Goal: Task Accomplishment & Management: Use online tool/utility

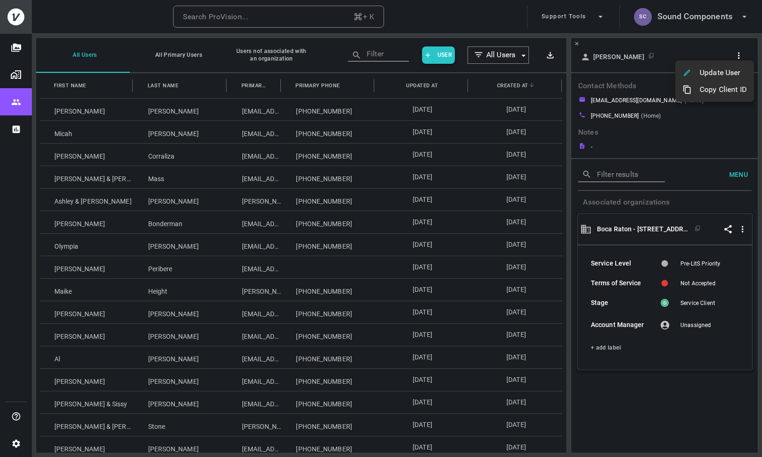
scroll to position [436, 0]
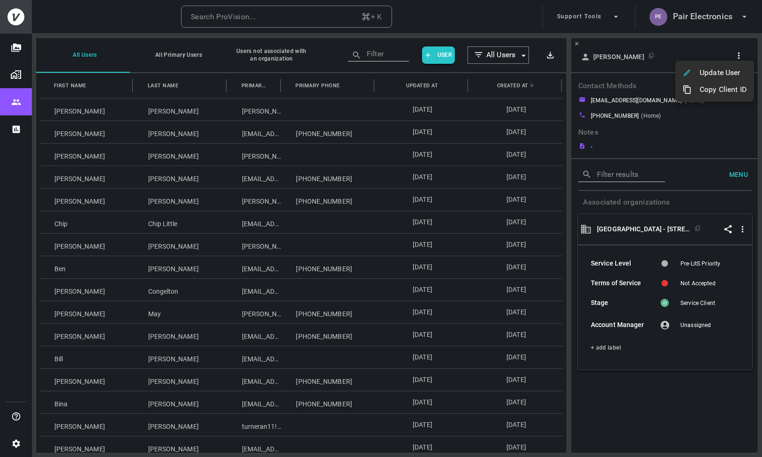
scroll to position [558, 0]
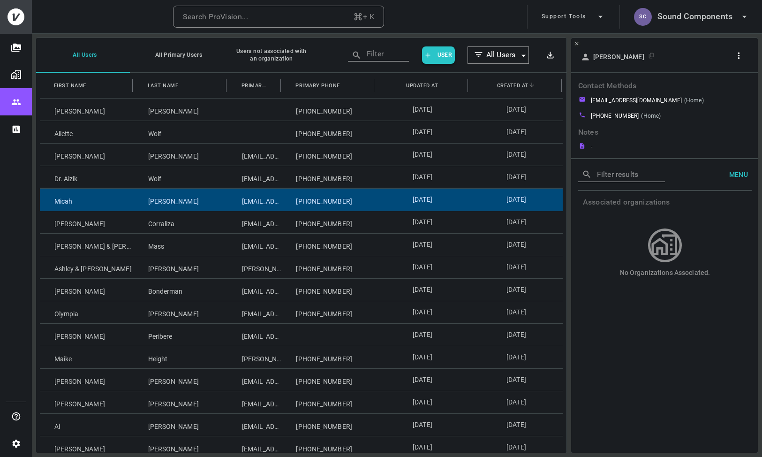
click at [82, 202] on div "Micah" at bounding box center [87, 200] width 94 height 22
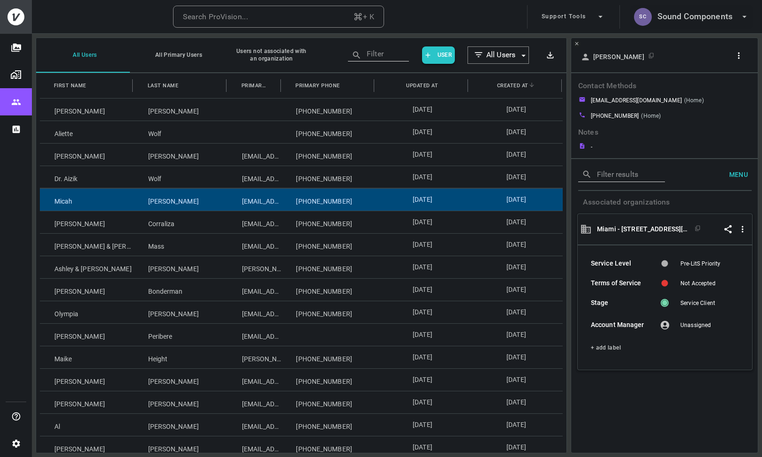
click at [708, 16] on h6 "Sound Components" at bounding box center [695, 17] width 75 height 14
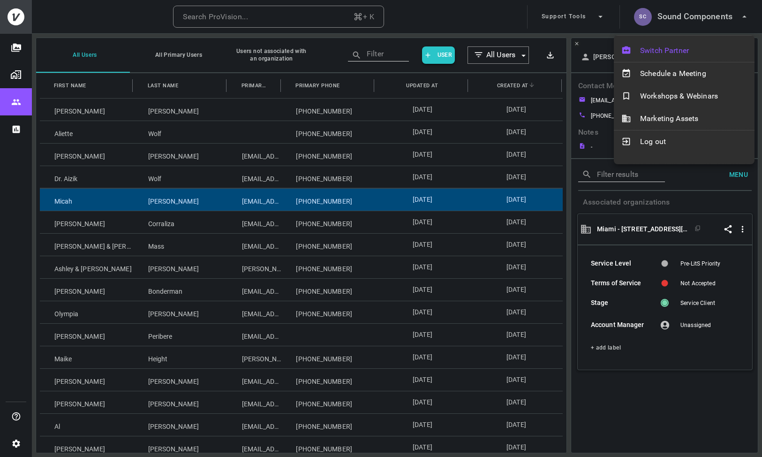
click at [697, 50] on span "Switch Partner" at bounding box center [693, 50] width 107 height 11
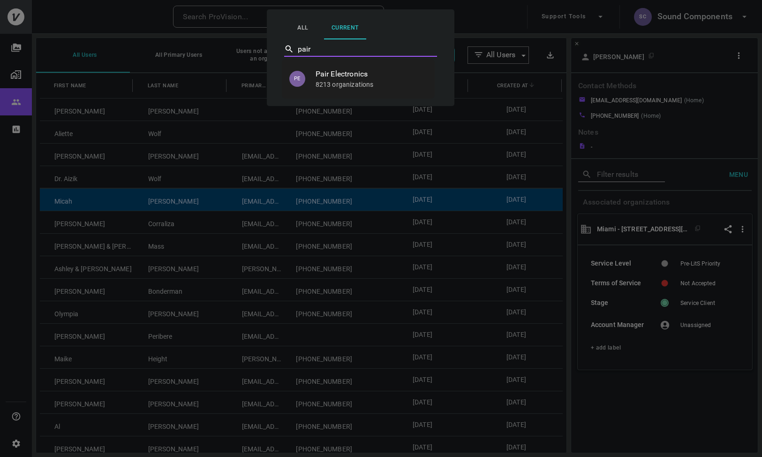
type input "Pair Electronics"
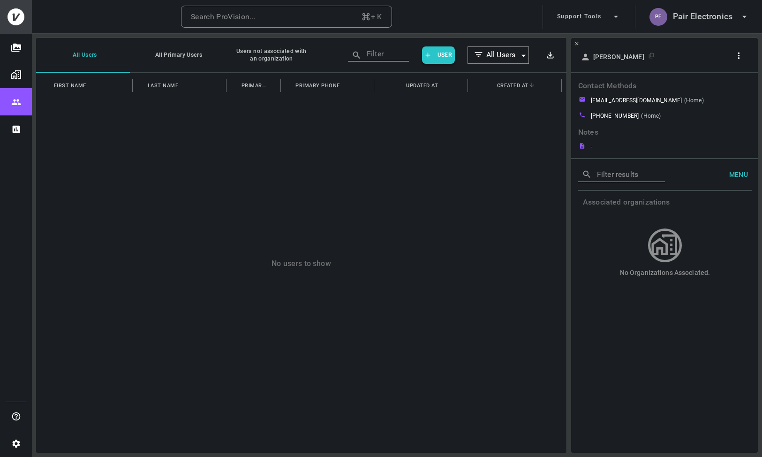
click at [740, 59] on icon "button" at bounding box center [739, 56] width 10 height 10
click at [725, 88] on p "Copy Client ID" at bounding box center [723, 89] width 47 height 11
click at [28, 95] on div at bounding box center [381, 228] width 762 height 457
click at [689, 23] on button "PE Pair Electronics" at bounding box center [699, 16] width 107 height 23
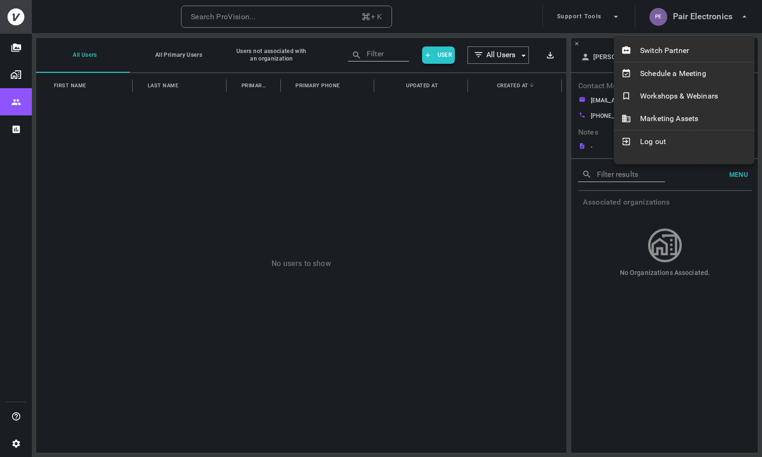
click at [695, 20] on div at bounding box center [381, 228] width 762 height 457
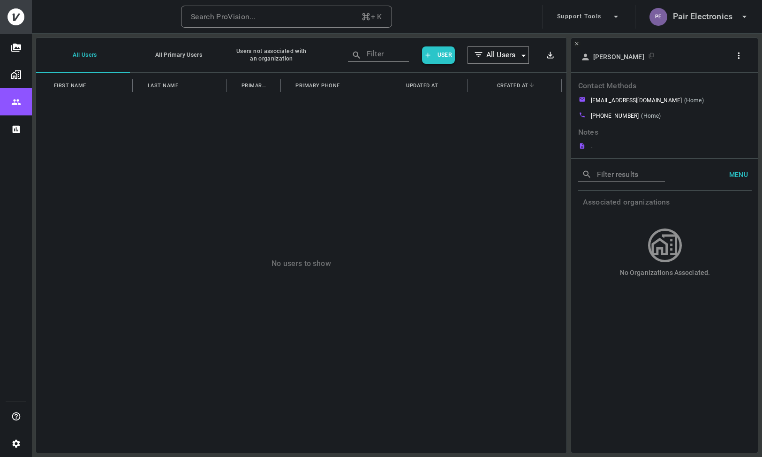
click at [22, 72] on button "Organizations" at bounding box center [16, 74] width 32 height 27
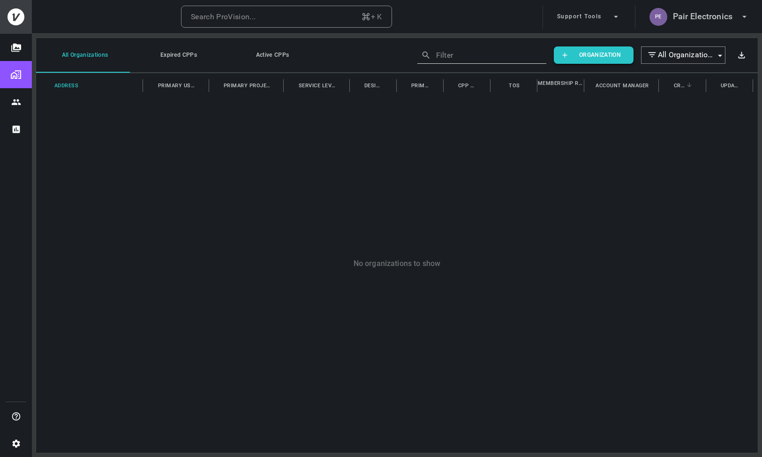
click at [70, 83] on span "Address" at bounding box center [66, 86] width 24 height 10
click at [71, 86] on span "Address" at bounding box center [66, 86] width 24 height 10
click at [696, 26] on button "PE Pair Electronics" at bounding box center [699, 16] width 107 height 23
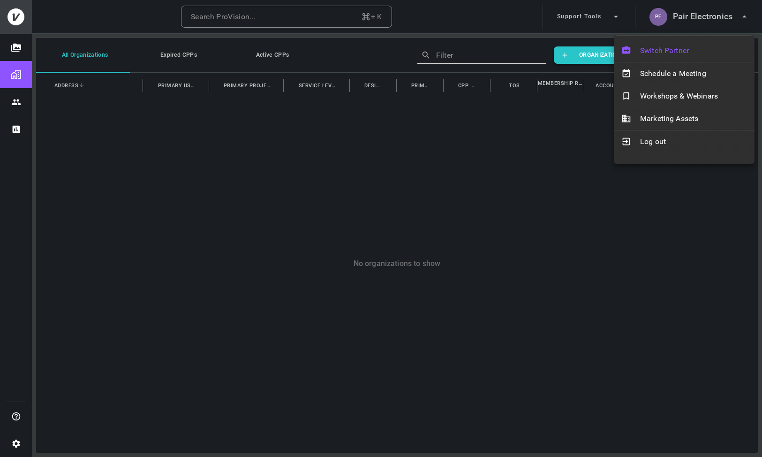
click at [688, 51] on span "Switch Partner" at bounding box center [693, 50] width 107 height 11
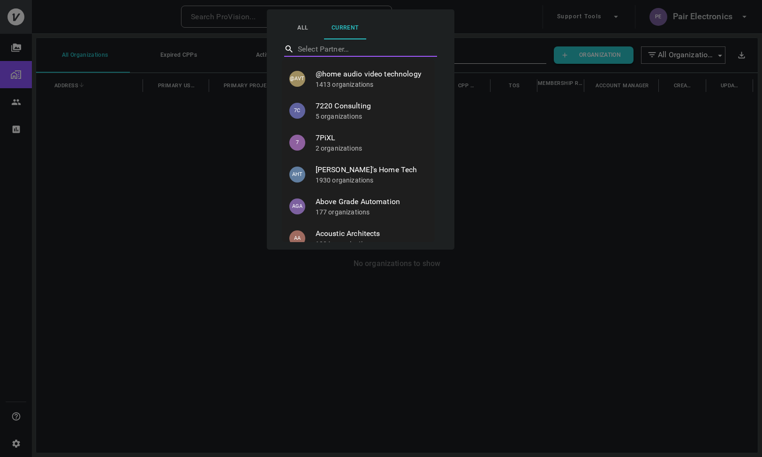
click at [349, 175] on span "Aaron's Home Tech" at bounding box center [372, 169] width 112 height 11
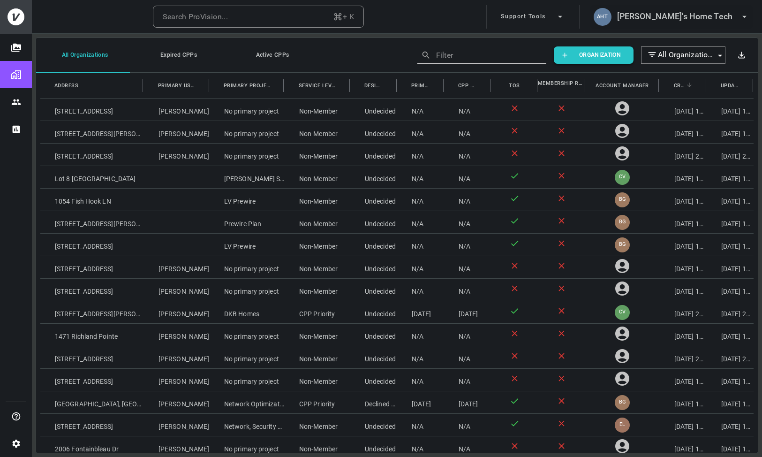
click at [684, 22] on h6 "Aaron's Home Tech" at bounding box center [674, 17] width 115 height 14
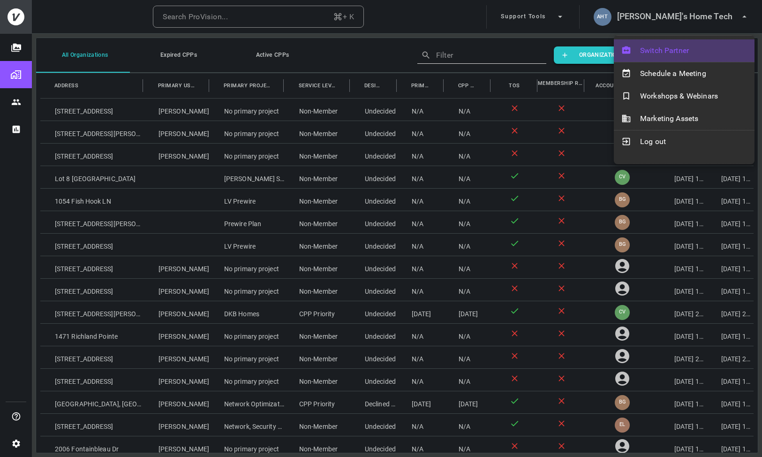
click at [670, 51] on span "Switch Partner" at bounding box center [693, 50] width 107 height 11
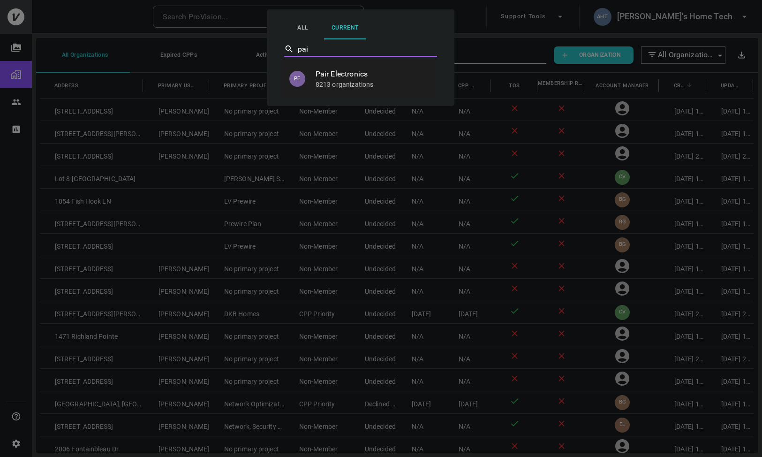
type input "pair"
click at [347, 72] on span "Pair Electronics" at bounding box center [372, 73] width 112 height 11
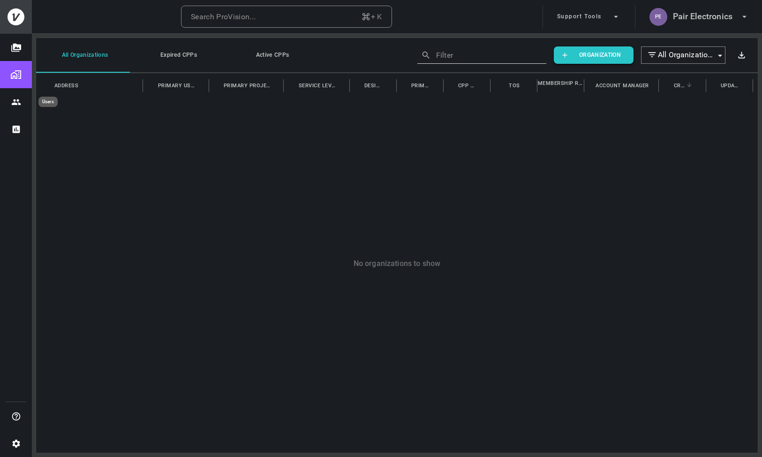
click at [18, 101] on icon "Users" at bounding box center [16, 102] width 10 height 10
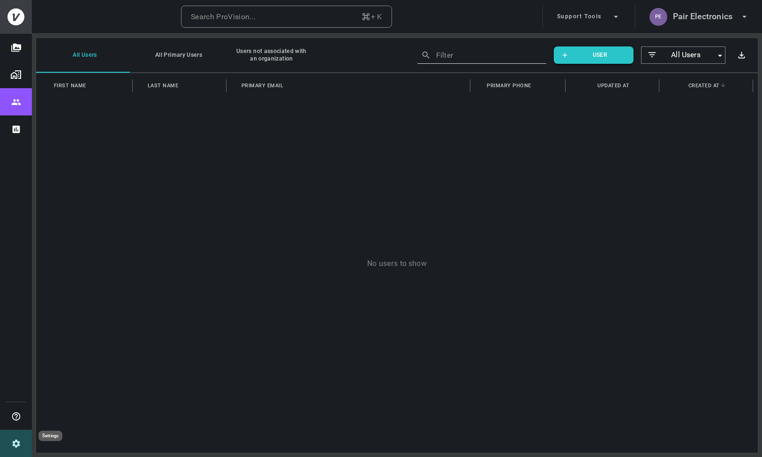
click at [14, 445] on icon "Settings" at bounding box center [16, 444] width 8 height 8
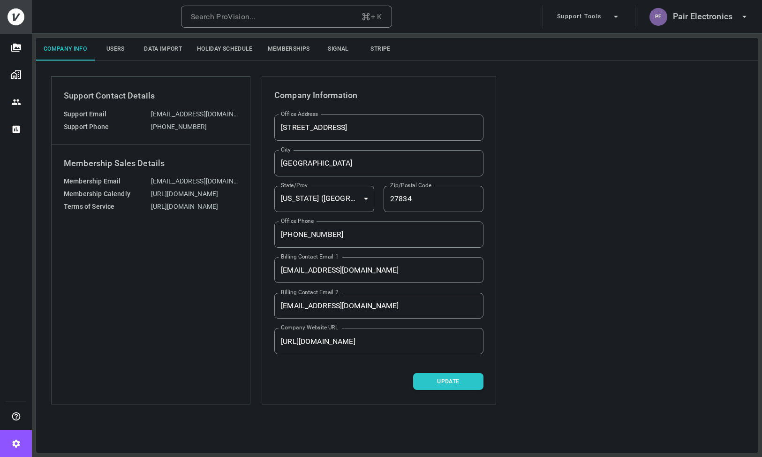
click at [300, 41] on button "Memberships" at bounding box center [288, 49] width 57 height 23
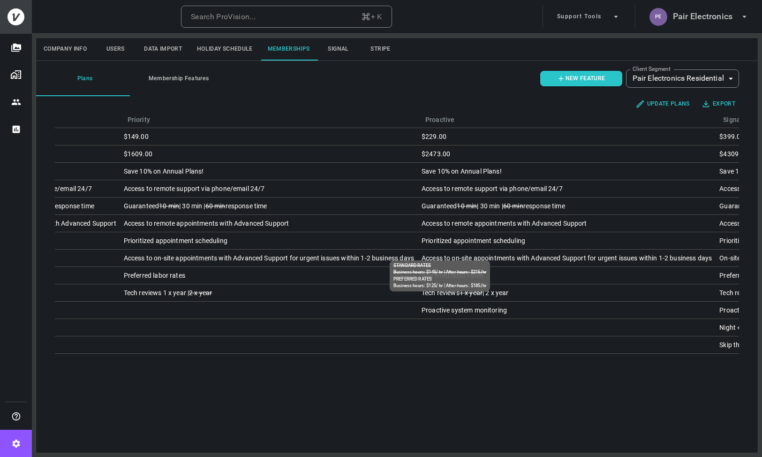
scroll to position [0, 74]
